Goal: Information Seeking & Learning: Learn about a topic

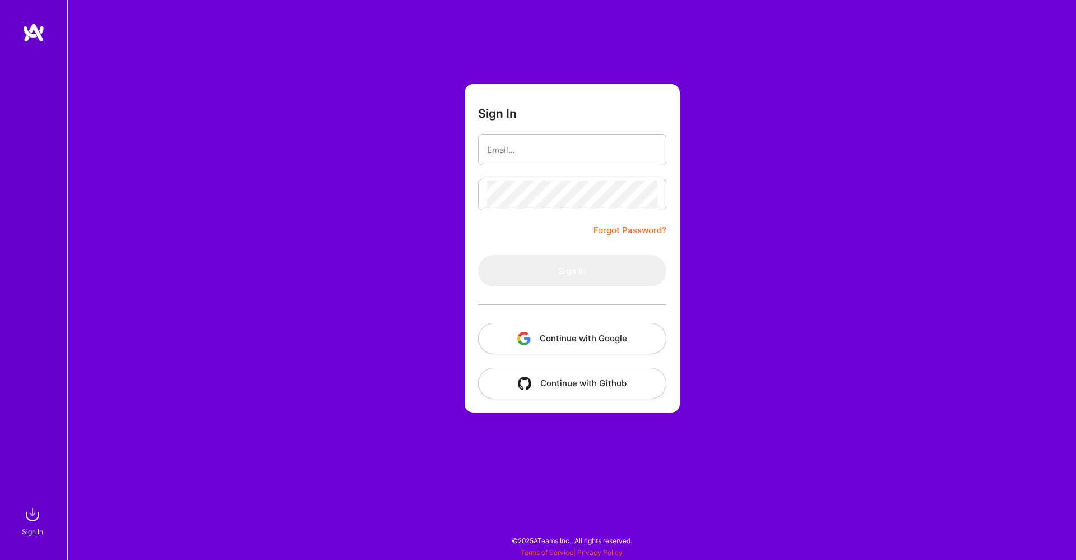
click at [603, 341] on button "Continue with Google" at bounding box center [572, 338] width 188 height 31
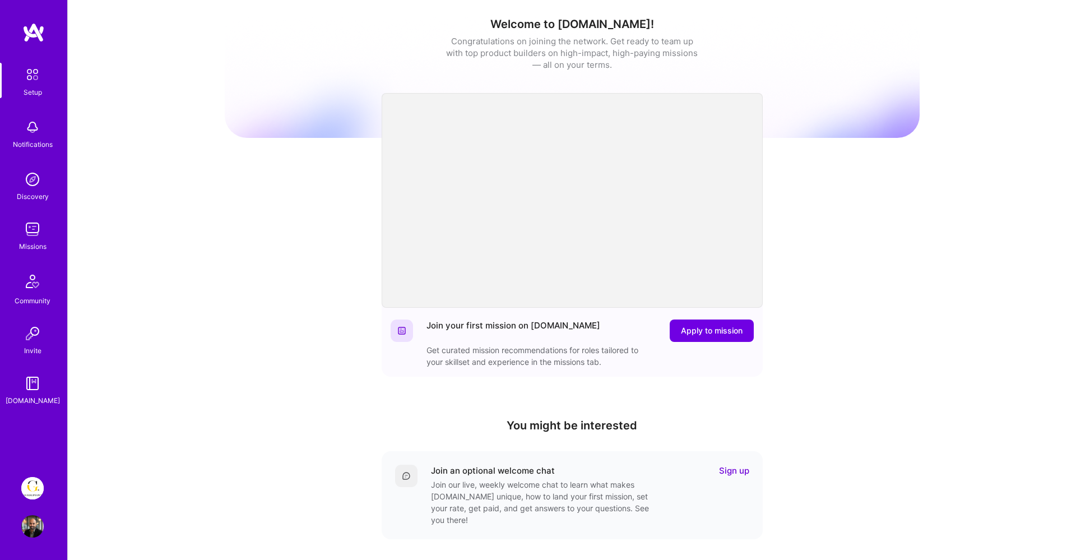
click at [28, 486] on img at bounding box center [32, 488] width 22 height 22
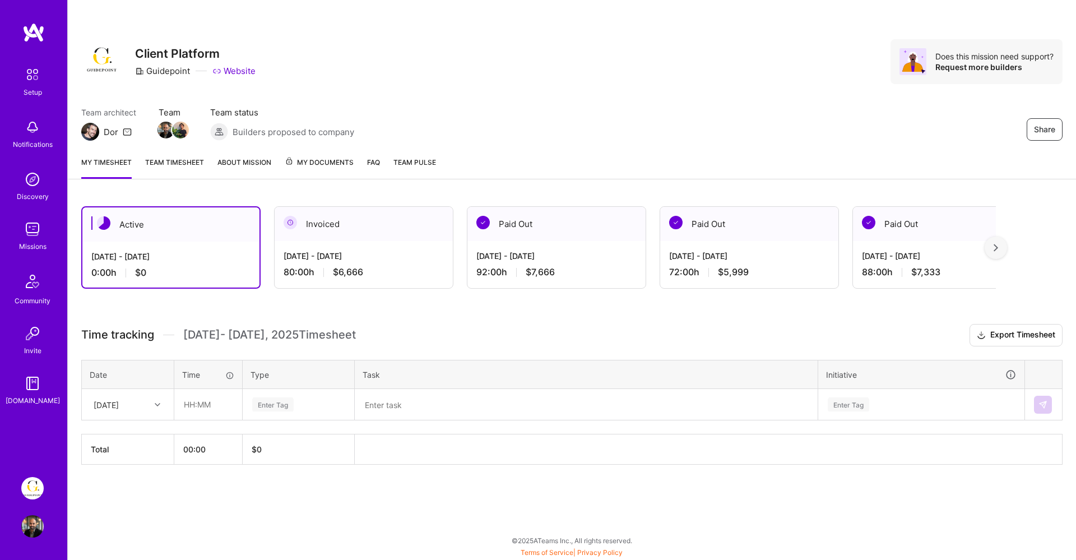
click at [27, 237] on img at bounding box center [32, 229] width 22 height 22
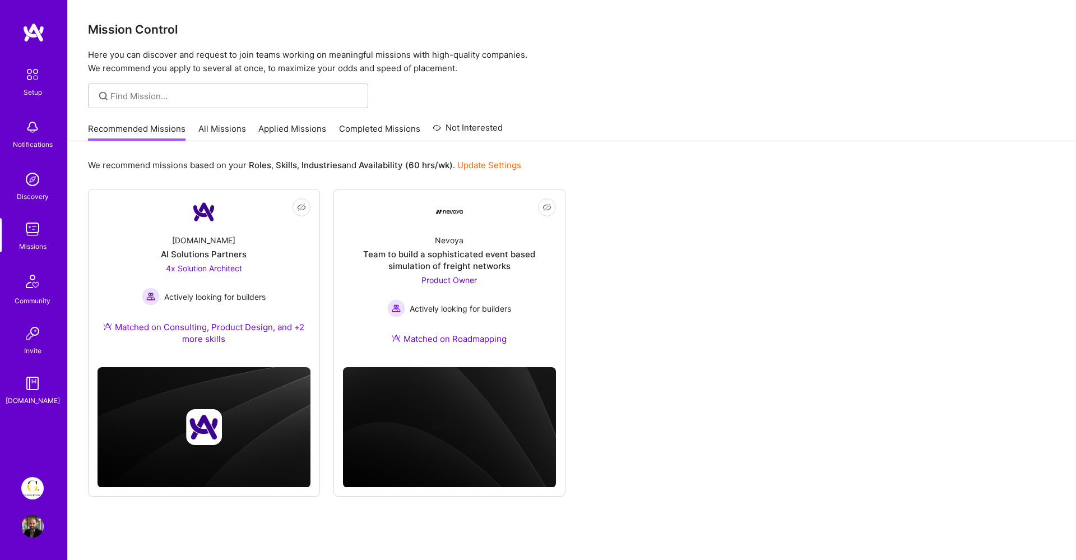
click at [215, 132] on link "All Missions" at bounding box center [222, 132] width 48 height 18
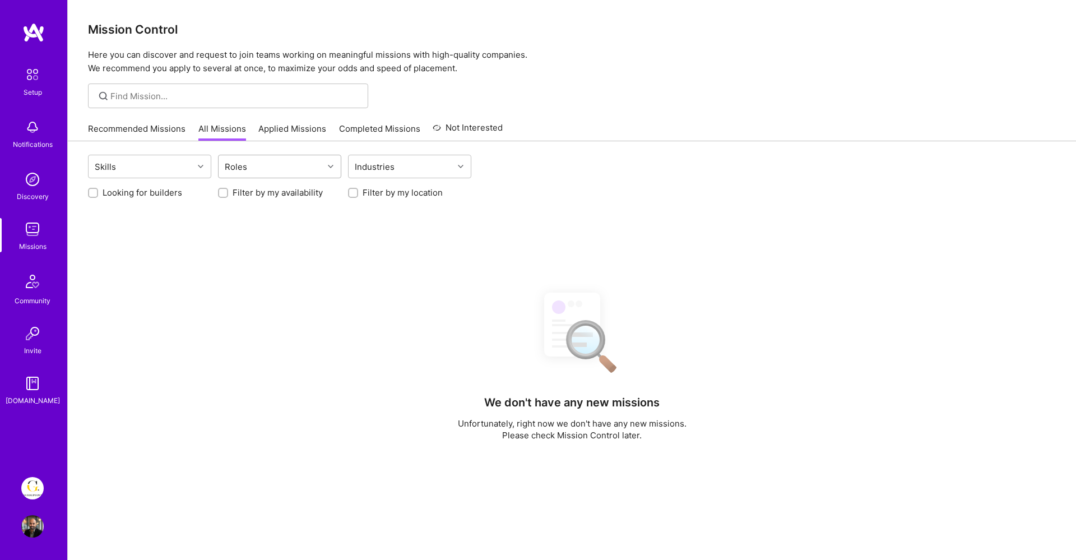
click at [302, 175] on div "Roles" at bounding box center [271, 166] width 105 height 22
click at [324, 170] on div at bounding box center [331, 166] width 17 height 15
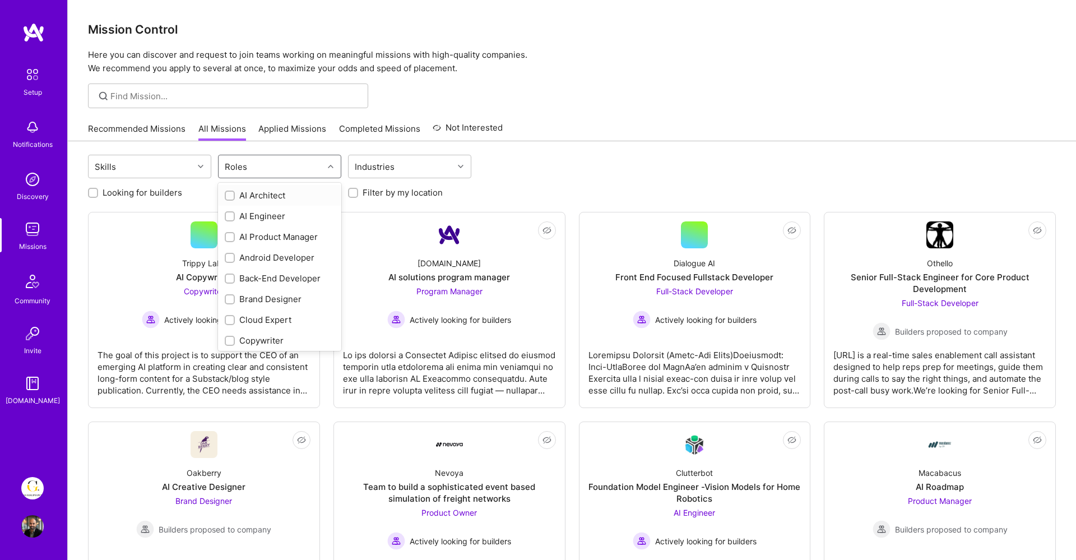
click at [334, 166] on div at bounding box center [331, 166] width 17 height 15
click at [225, 247] on div at bounding box center [230, 248] width 10 height 10
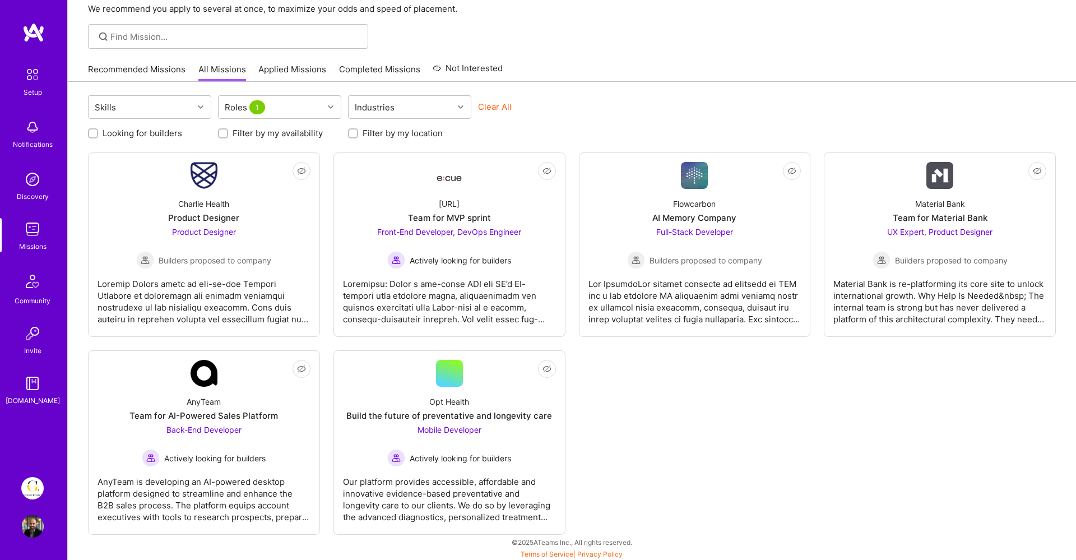
scroll to position [61, 0]
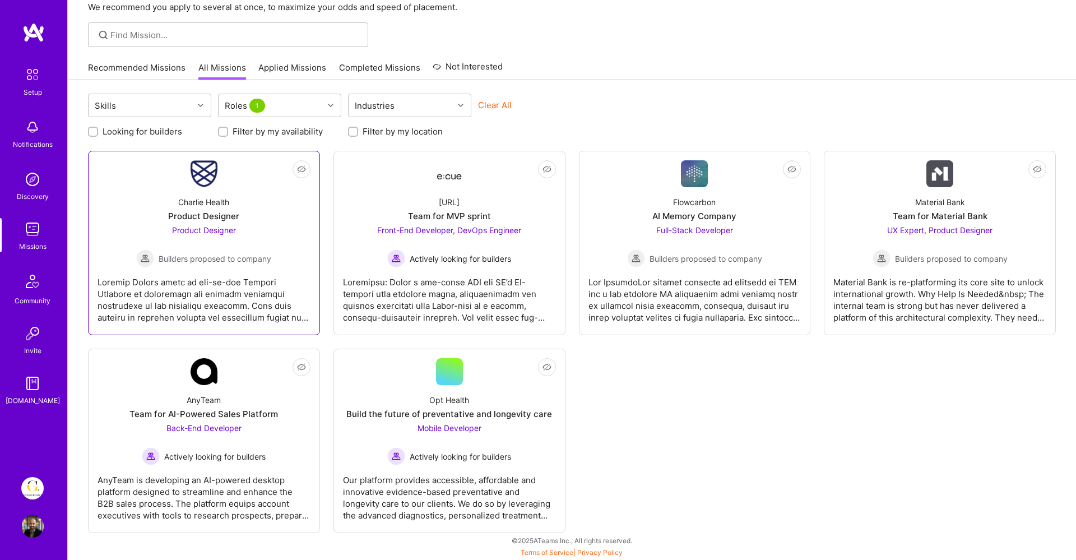
click at [227, 228] on span "Product Designer" at bounding box center [204, 230] width 64 height 10
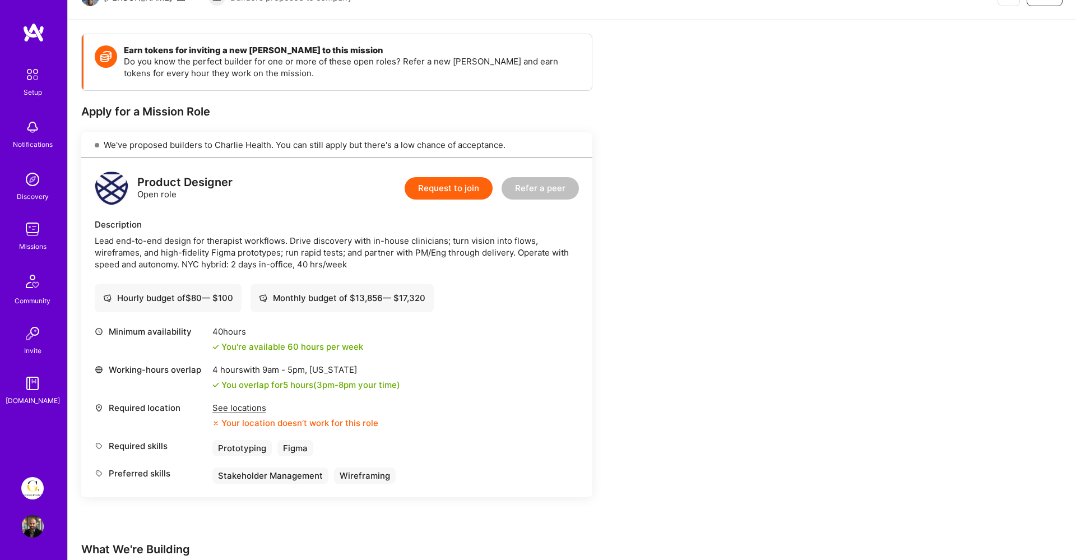
scroll to position [166, 0]
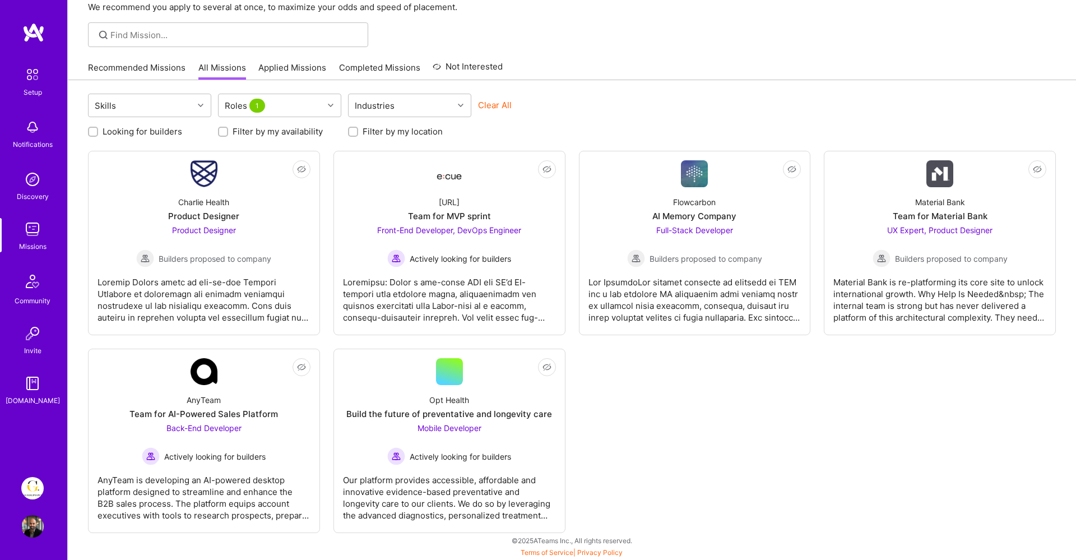
scroll to position [61, 0]
click at [187, 411] on div "Team for AI-Powered Sales Platform" at bounding box center [203, 414] width 149 height 12
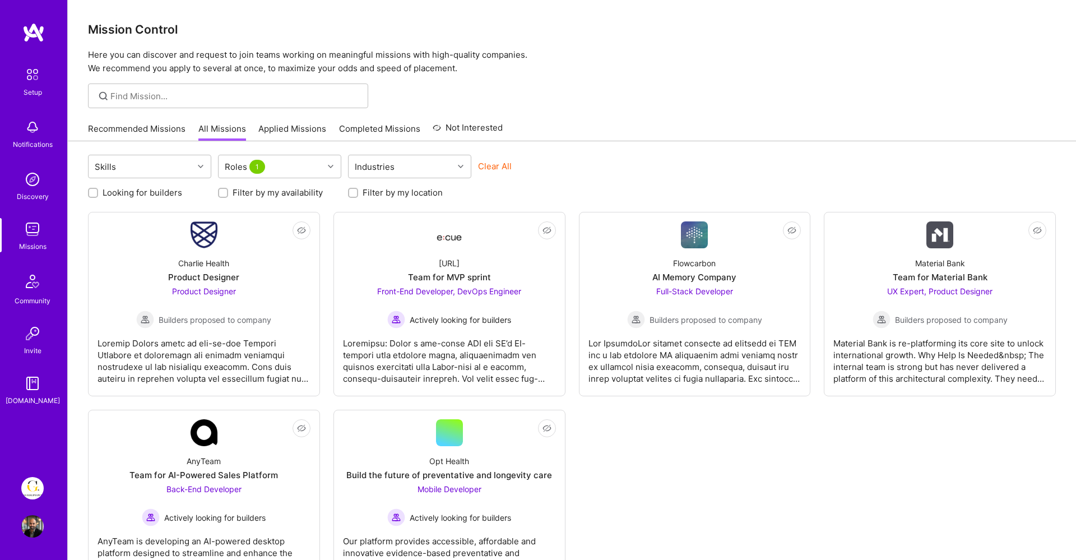
scroll to position [61, 0]
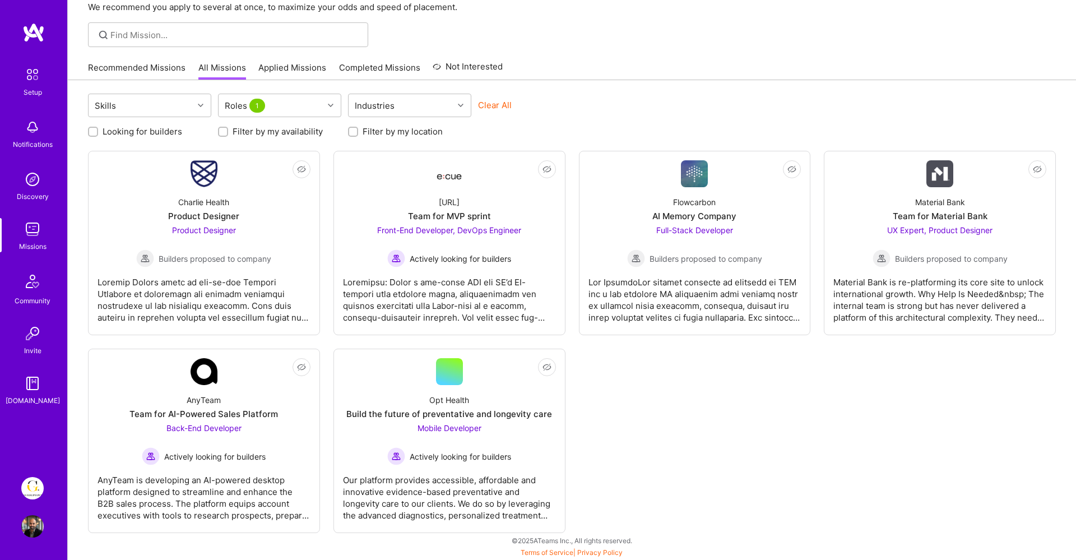
click at [169, 132] on label "Looking for builders" at bounding box center [143, 132] width 80 height 12
click at [98, 132] on input "Looking for builders" at bounding box center [94, 132] width 8 height 8
checkbox input "true"
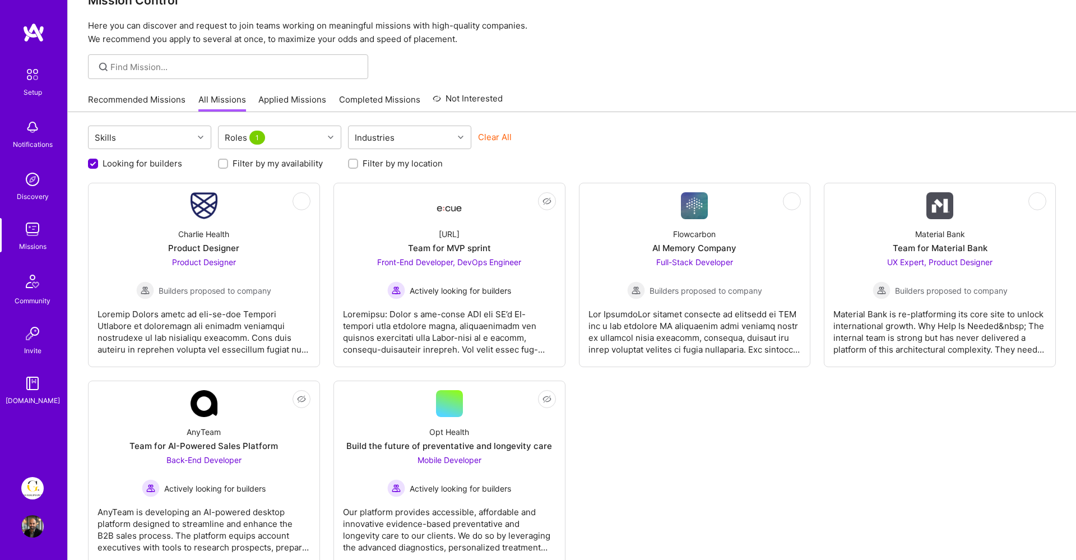
scroll to position [0, 0]
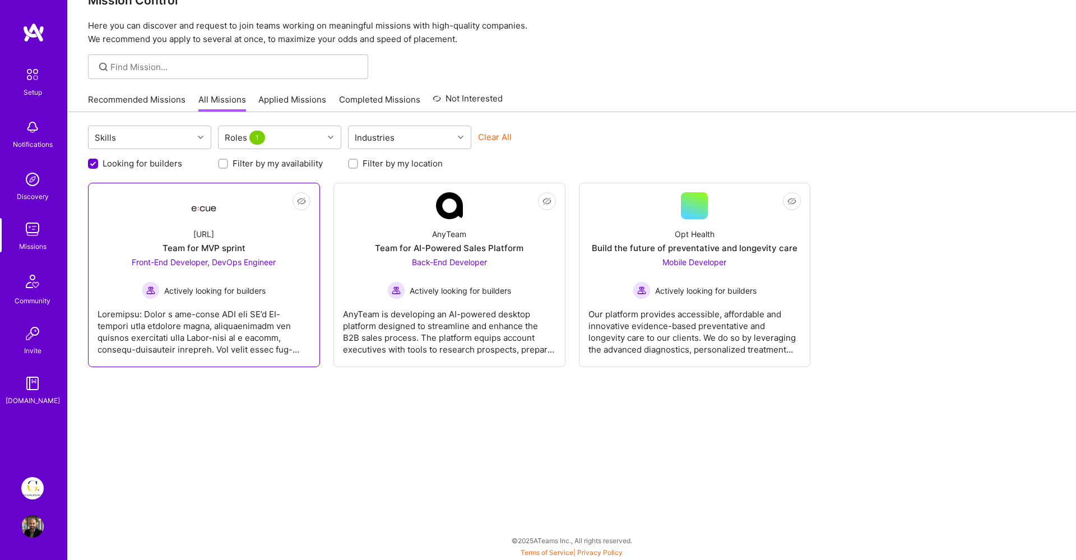
click at [203, 275] on div "Front-End Developer, DevOps Engineer Actively looking for builders" at bounding box center [204, 277] width 144 height 43
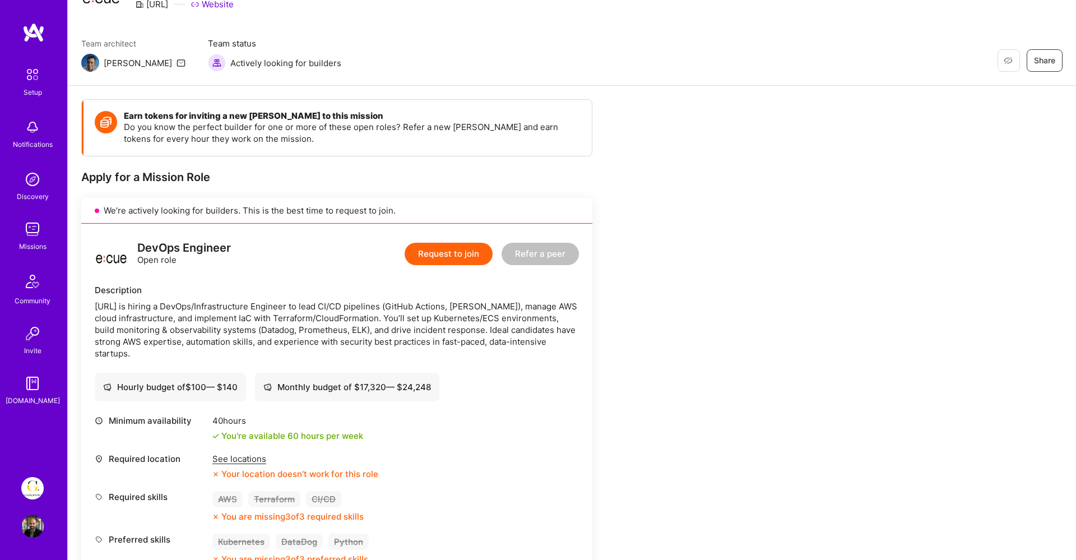
scroll to position [46, 0]
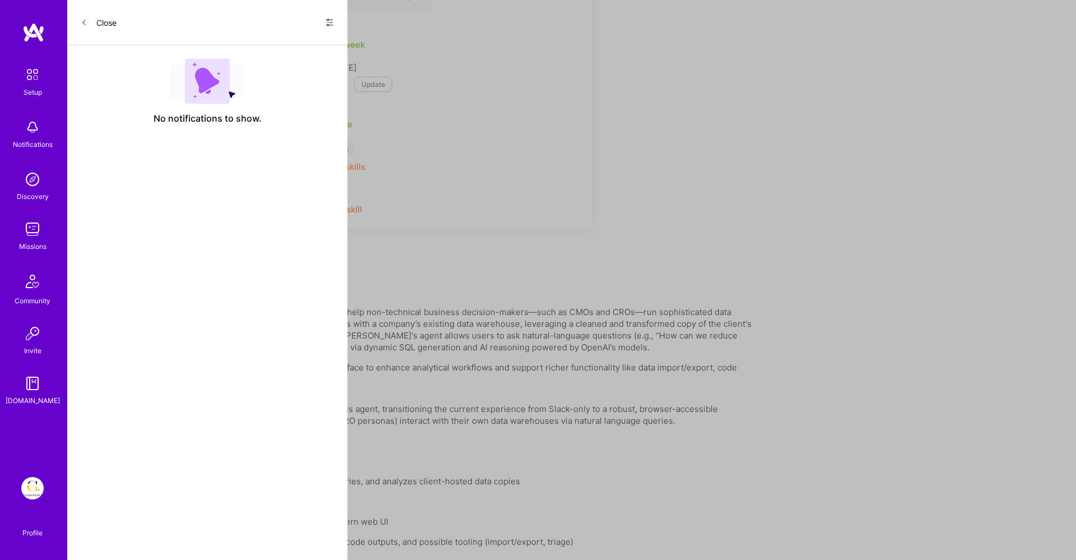
scroll to position [29, 0]
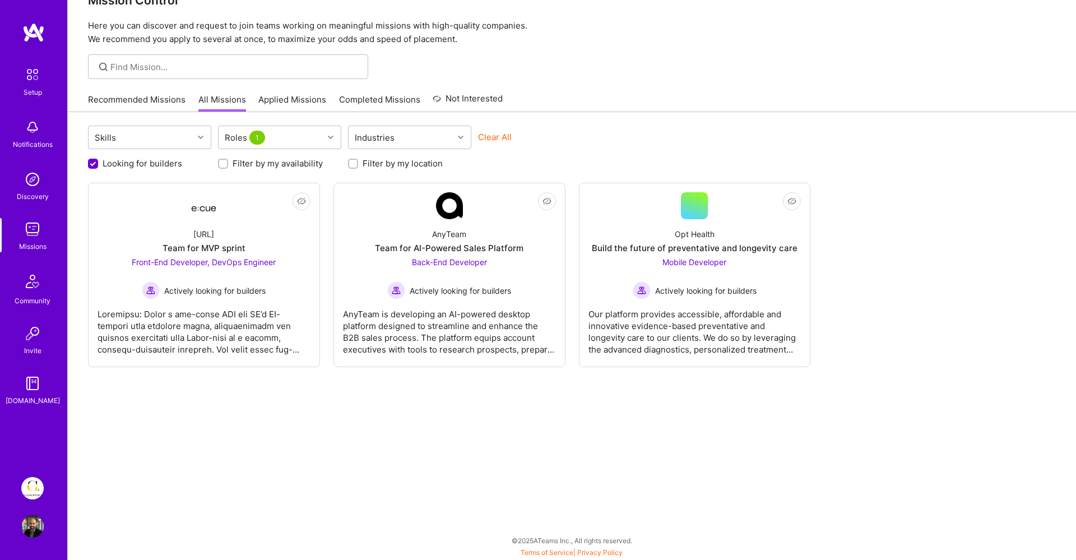
click at [155, 159] on label "Looking for builders" at bounding box center [143, 163] width 80 height 12
click at [99, 159] on input "Looking for builders" at bounding box center [94, 164] width 10 height 10
checkbox input "false"
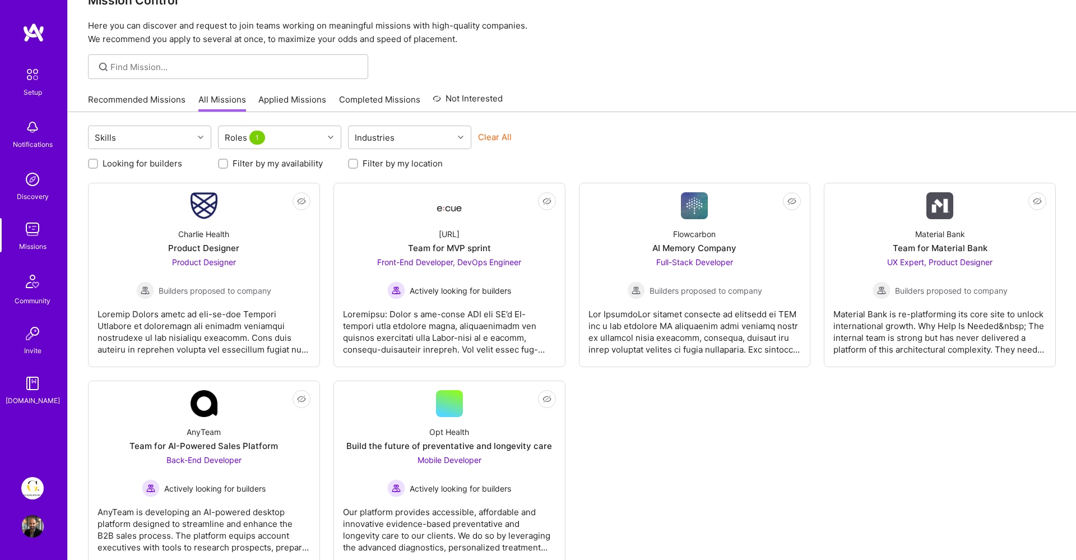
scroll to position [1, 0]
click at [162, 68] on input at bounding box center [234, 67] width 249 height 12
type input "guidepoint"
click at [238, 62] on input "guidepoint" at bounding box center [234, 67] width 249 height 12
click at [393, 89] on div "Recommended Missions All Missions Applied Missions Completed Missions Not Inter…" at bounding box center [295, 99] width 415 height 24
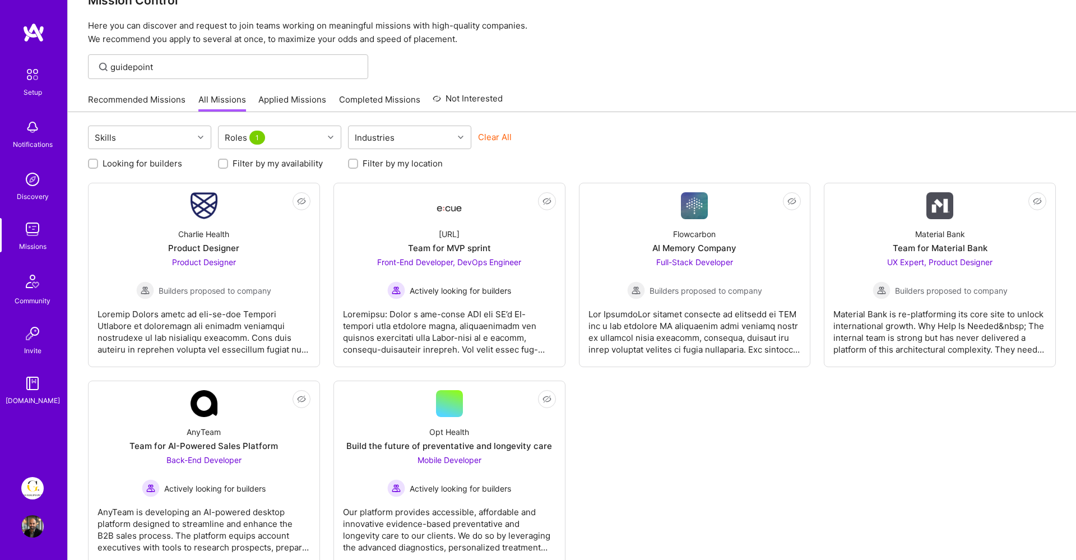
click at [389, 96] on link "Completed Missions" at bounding box center [379, 103] width 81 height 18
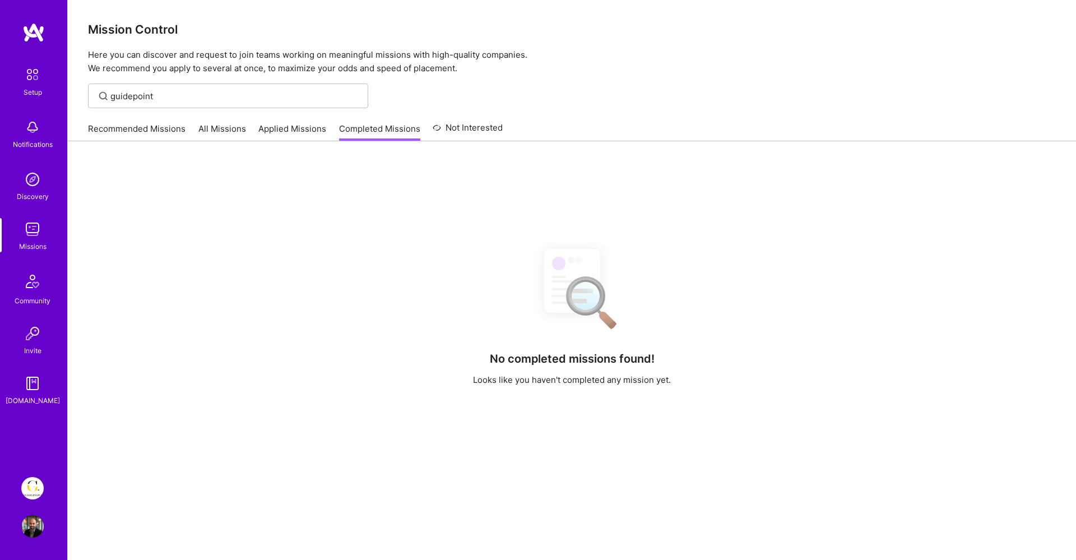
click at [141, 132] on link "Recommended Missions" at bounding box center [137, 132] width 98 height 18
